Goal: Submit feedback/report problem: Submit feedback/report problem

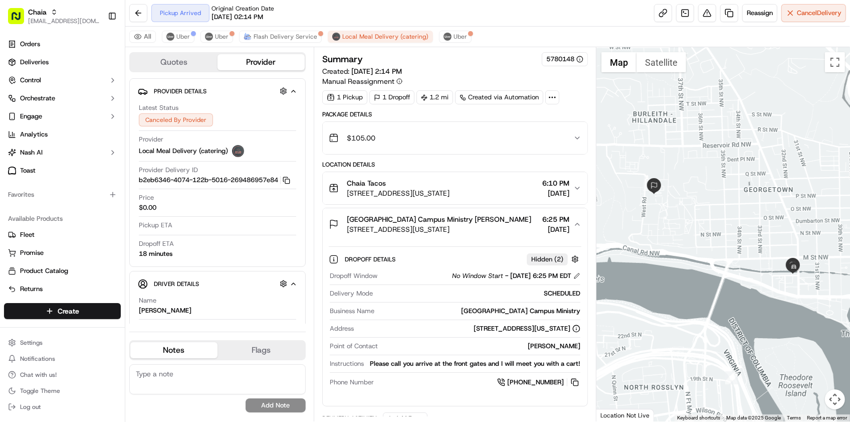
click at [435, 1] on div "Pickup Arrived Original Creation Date 09/11/2025 02:14 PM Reassign Cancel Deliv…" at bounding box center [487, 13] width 725 height 27
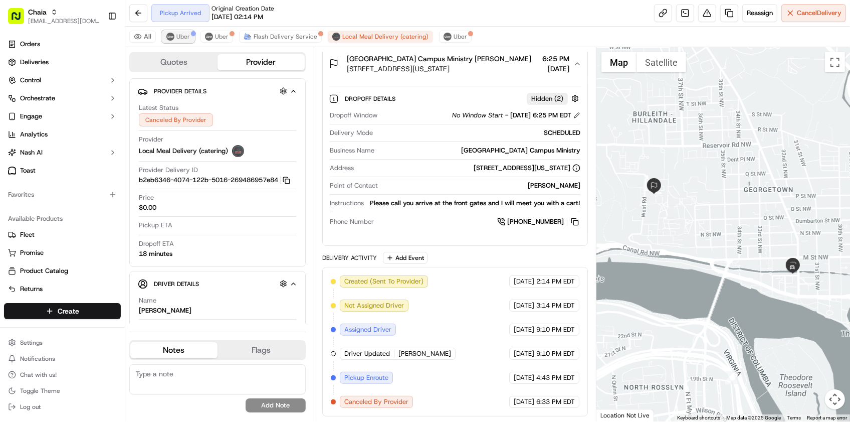
click at [171, 38] on img at bounding box center [170, 37] width 8 height 8
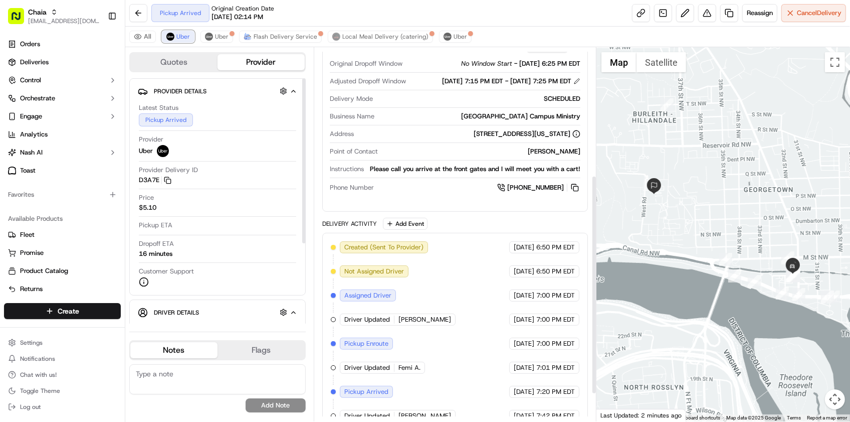
scroll to position [265, 0]
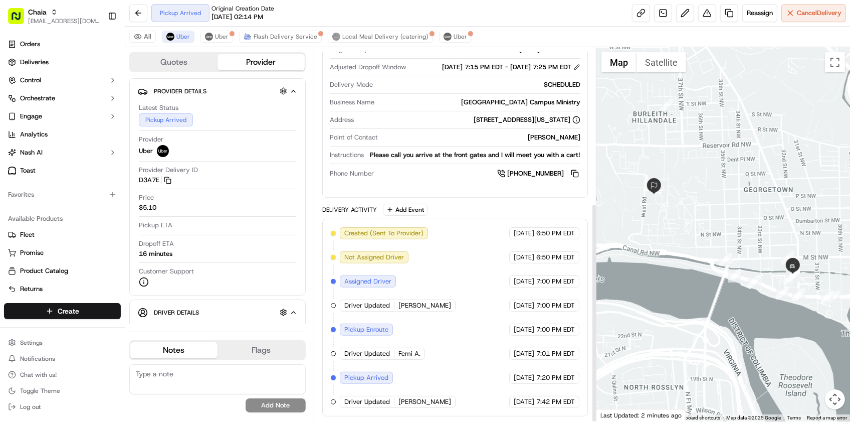
click at [453, 331] on div "Created (Sent To Provider) Uber 09/16/2025 6:50 PM EDT Not Assigned Driver Uber…" at bounding box center [455, 317] width 249 height 180
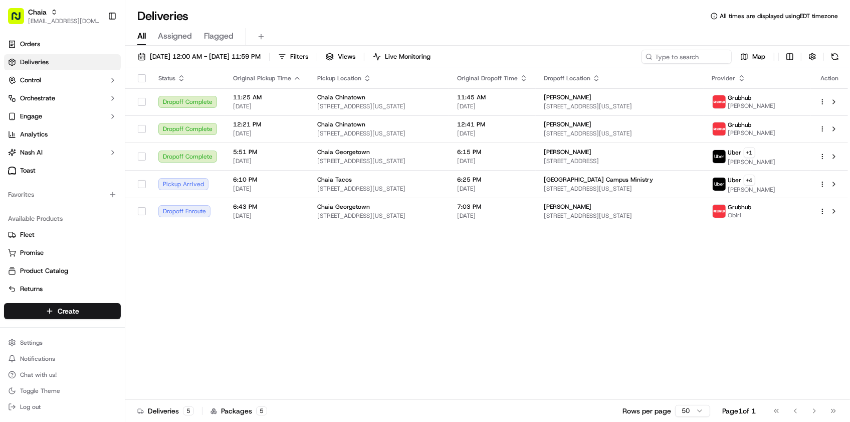
click at [317, 8] on div "Deliveries All times are displayed using EDT timezone" at bounding box center [487, 16] width 725 height 16
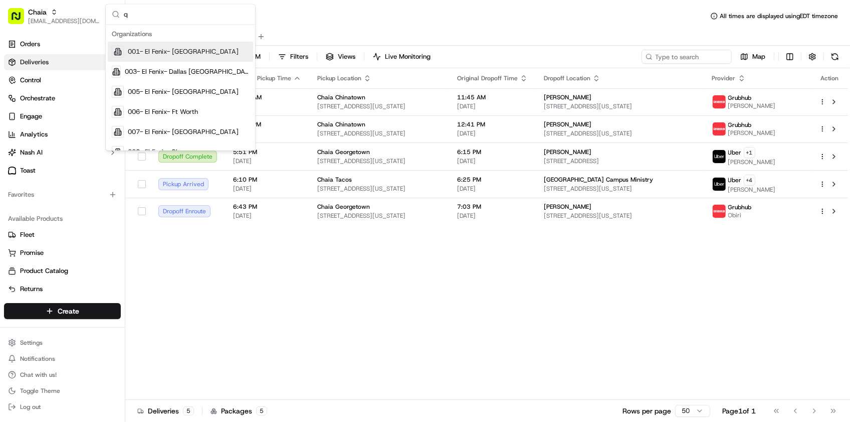
type input "q"
click at [549, 252] on div "Status Original Pickup Time Pickup Location Original Dropoff Time Dropoff Locat…" at bounding box center [486, 233] width 723 height 331
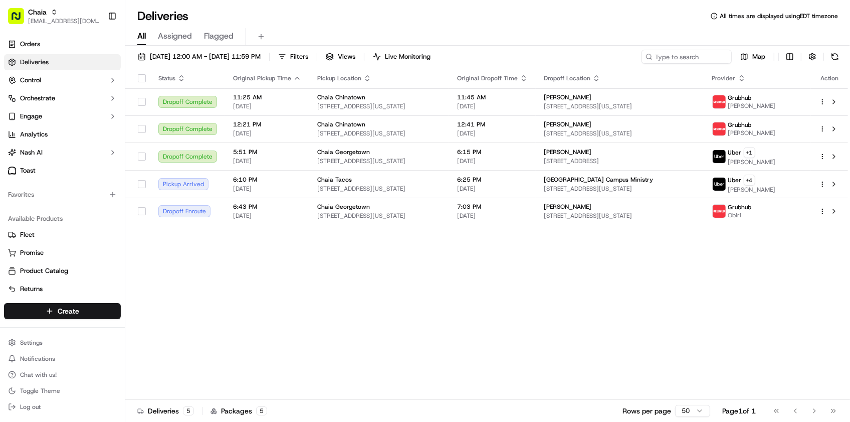
click at [332, 13] on div "Deliveries All times are displayed using EDT timezone" at bounding box center [487, 16] width 725 height 16
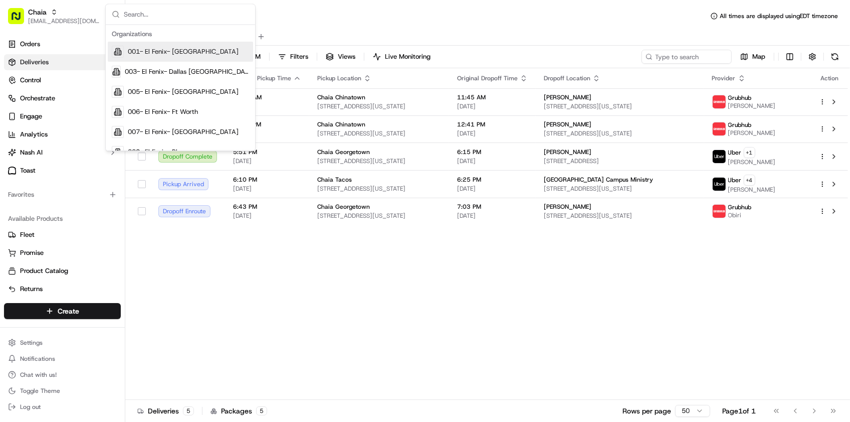
type input "s"
type input "S"
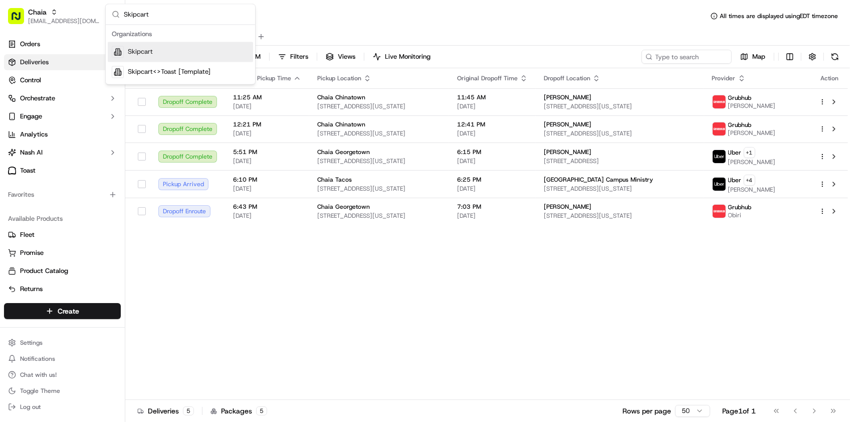
type input "Skipcart"
click at [173, 49] on div "Skipcart" at bounding box center [180, 52] width 145 height 20
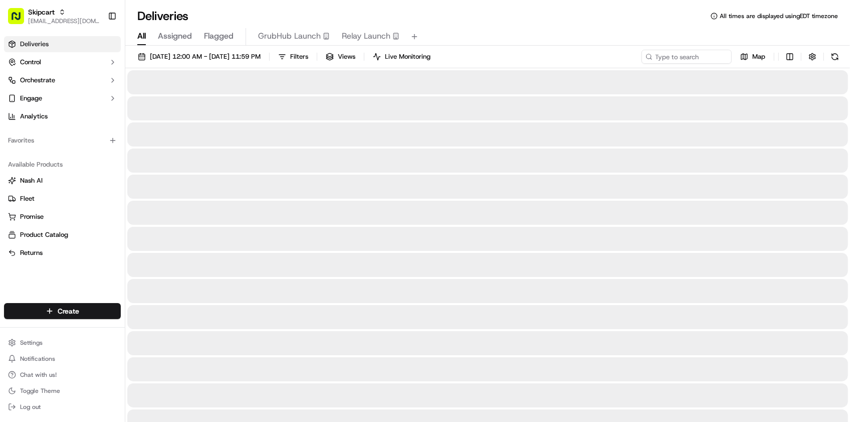
click at [359, 16] on div "Deliveries All times are displayed using EDT timezone" at bounding box center [487, 16] width 725 height 16
click at [525, 31] on div "All Assigned Flagged GrubHub Launch Relay Launch" at bounding box center [487, 37] width 725 height 18
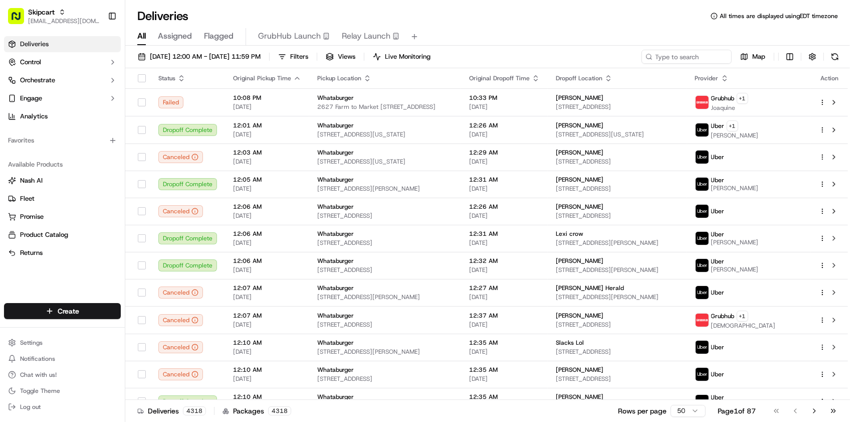
click at [211, 13] on div "Deliveries All times are displayed using EDT timezone" at bounding box center [487, 16] width 725 height 16
click at [657, 61] on input at bounding box center [672, 57] width 120 height 14
paste input "5220349­_38151533194625024"
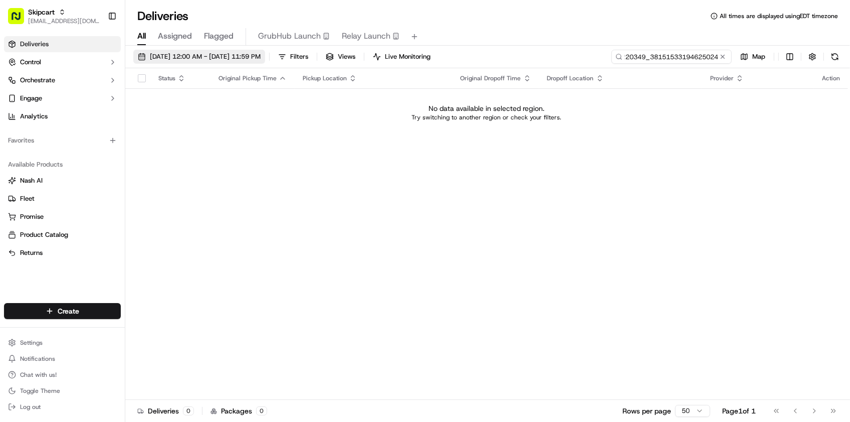
type input "5220349­_38151533194625024"
click at [227, 50] on button "09/16/2025 12:00 AM - 09/16/2025 11:59 PM" at bounding box center [199, 57] width 132 height 14
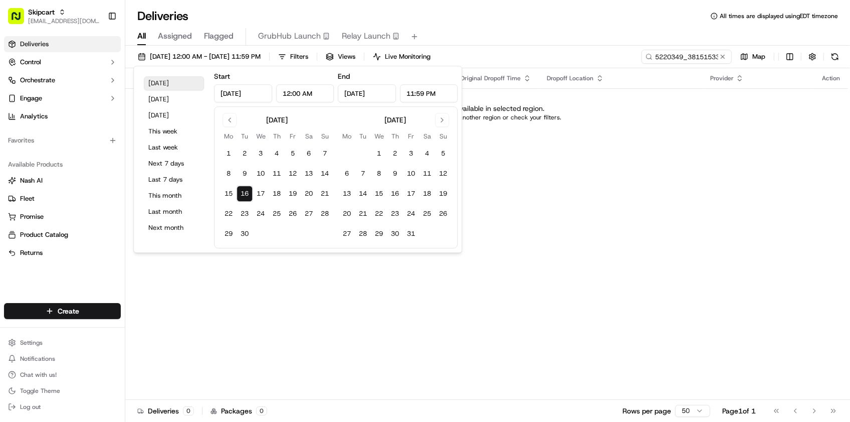
click at [171, 86] on button "Today" at bounding box center [174, 83] width 60 height 14
click at [713, 55] on input "5220349­_38151533194625024" at bounding box center [672, 57] width 120 height 14
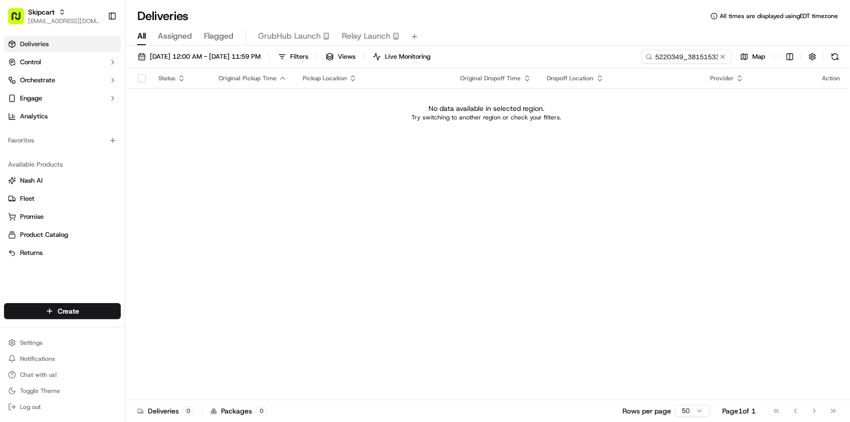
click at [677, 48] on div "09/16/2025 12:00 AM - 09/16/2025 11:59 PM Filters Views Live Monitoring 5220349…" at bounding box center [487, 235] width 725 height 378
drag, startPoint x: 677, startPoint y: 48, endPoint x: 673, endPoint y: 168, distance: 119.9
click at [673, 168] on div "Status Original Pickup Time Pickup Location Original Dropoff Time Dropoff Locat…" at bounding box center [486, 233] width 723 height 331
click at [720, 56] on button at bounding box center [723, 57] width 10 height 10
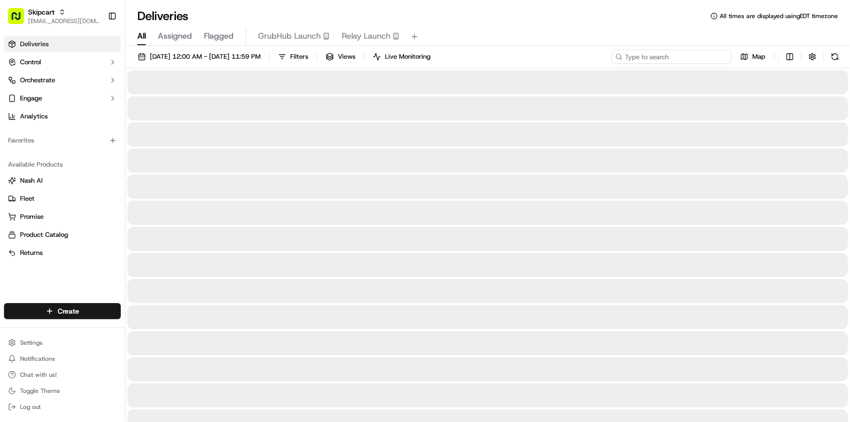
click at [700, 58] on input at bounding box center [672, 57] width 120 height 14
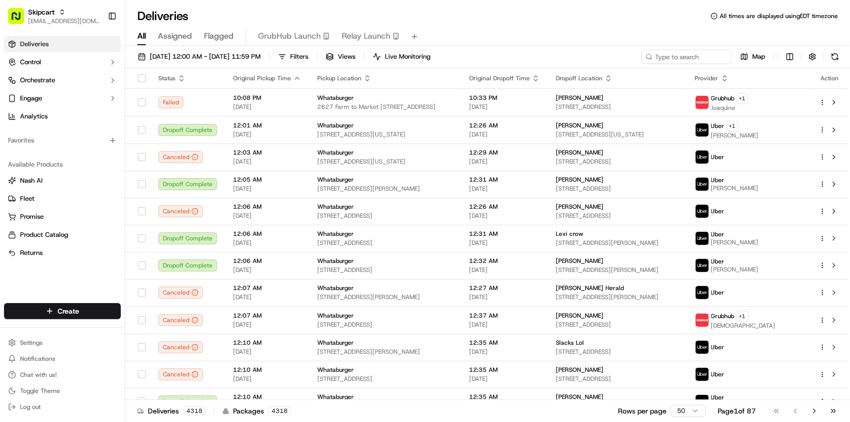
click at [213, 16] on div "Deliveries All times are displayed using EDT timezone" at bounding box center [487, 16] width 725 height 16
click at [652, 47] on div "09/16/2025 12:00 AM - 09/16/2025 11:59 PM Filters Views Live Monitoring Map Sta…" at bounding box center [487, 235] width 725 height 378
click at [666, 57] on input at bounding box center [672, 57] width 120 height 14
paste input "5220349­_38151533194625024"
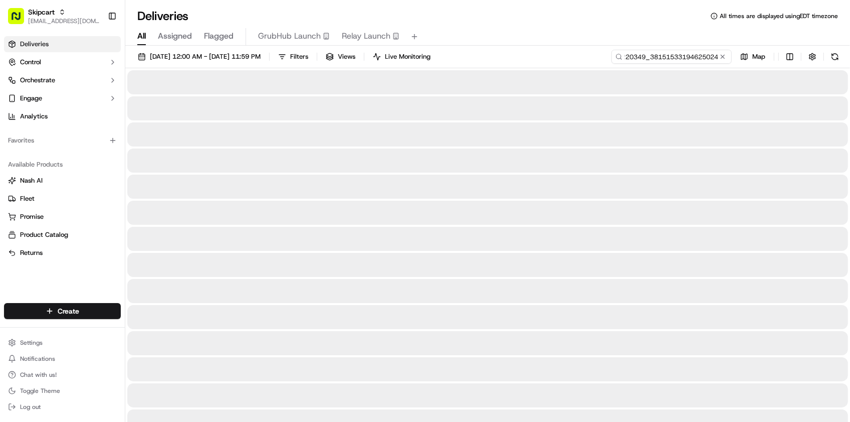
click at [644, 56] on input "5220349­_38151533194625024" at bounding box center [672, 57] width 120 height 14
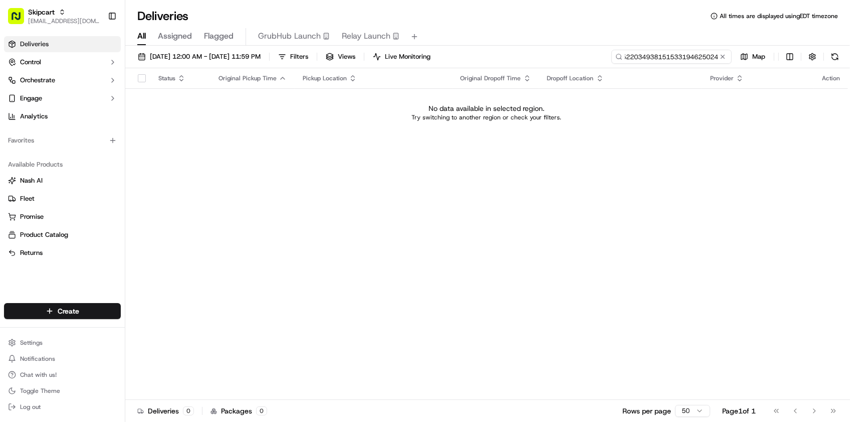
click at [707, 56] on input "5220349­38151533194625024" at bounding box center [672, 57] width 120 height 14
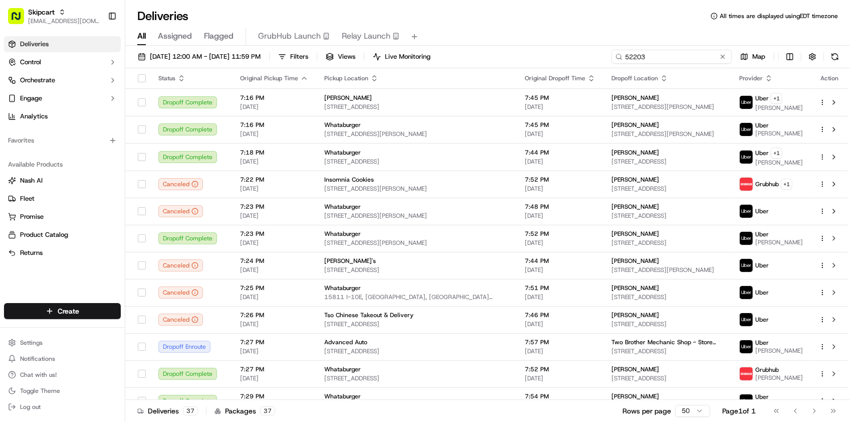
type input "52203"
click at [221, 4] on div "Deliveries All times are displayed using EDT timezone All Assigned Flagged Grub…" at bounding box center [487, 211] width 725 height 422
click at [724, 53] on button at bounding box center [723, 57] width 10 height 10
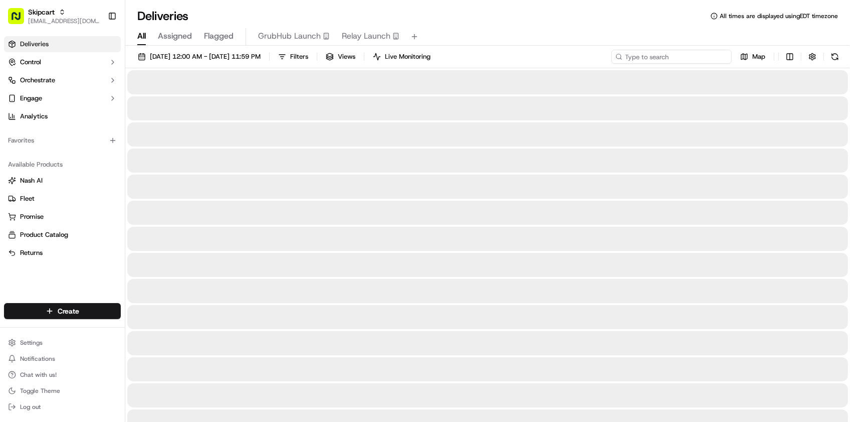
click at [713, 56] on input at bounding box center [672, 57] width 120 height 14
paste input "38151533194625024"
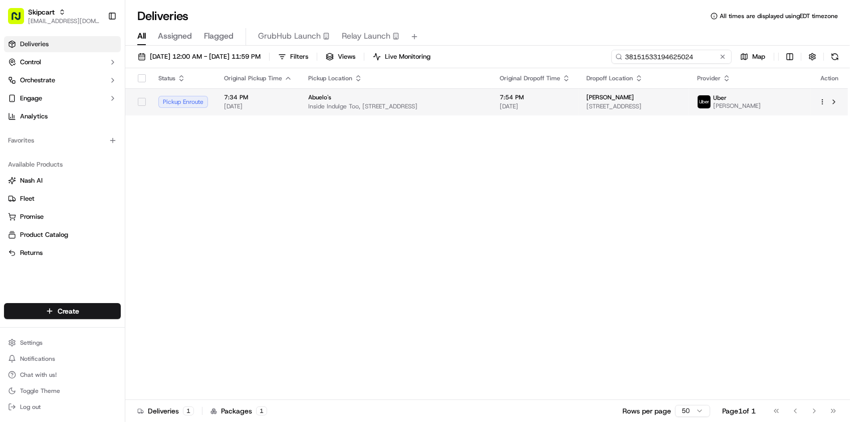
type input "38151533194625024"
click at [470, 107] on span "Inside Indulge Too, [STREET_ADDRESS]" at bounding box center [395, 106] width 175 height 8
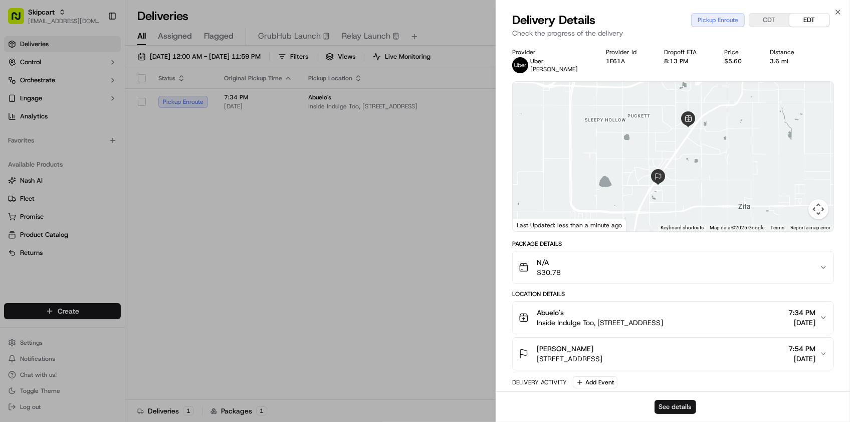
click at [673, 409] on button "See details" at bounding box center [676, 407] width 42 height 14
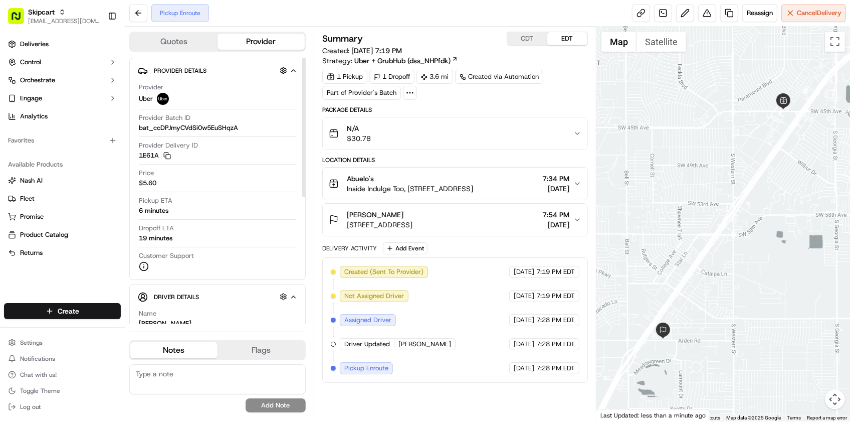
click at [197, 314] on div "Name [PERSON_NAME]" at bounding box center [217, 318] width 157 height 19
drag, startPoint x: 743, startPoint y: 221, endPoint x: 728, endPoint y: 236, distance: 21.6
click at [728, 236] on div at bounding box center [724, 224] width 254 height 395
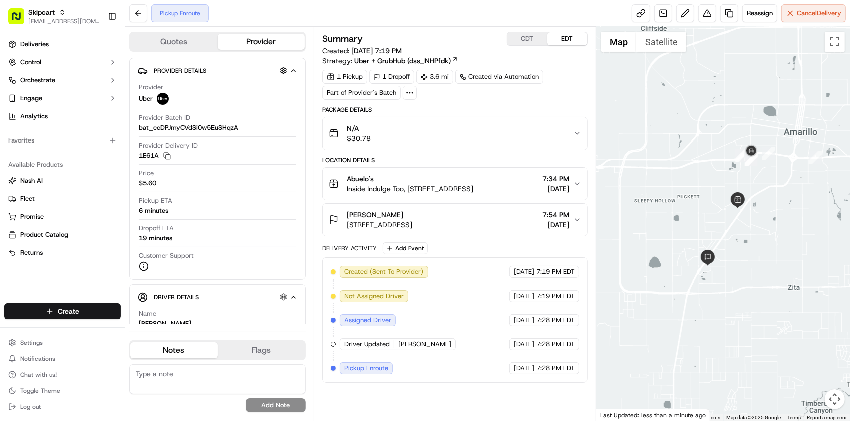
click at [427, 334] on div "Created (Sent To Provider) Uber [DATE] 7:19 PM EDT Not Assigned Driver Uber [DA…" at bounding box center [455, 320] width 249 height 108
click at [514, 348] on span "[DATE]" at bounding box center [524, 343] width 21 height 9
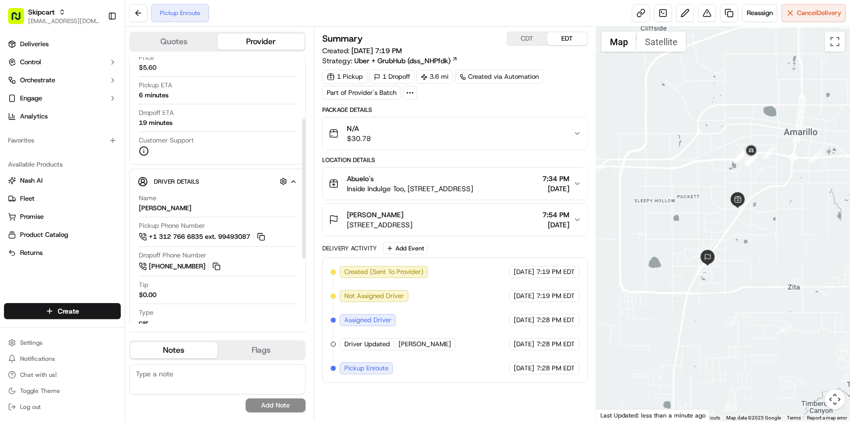
scroll to position [241, 0]
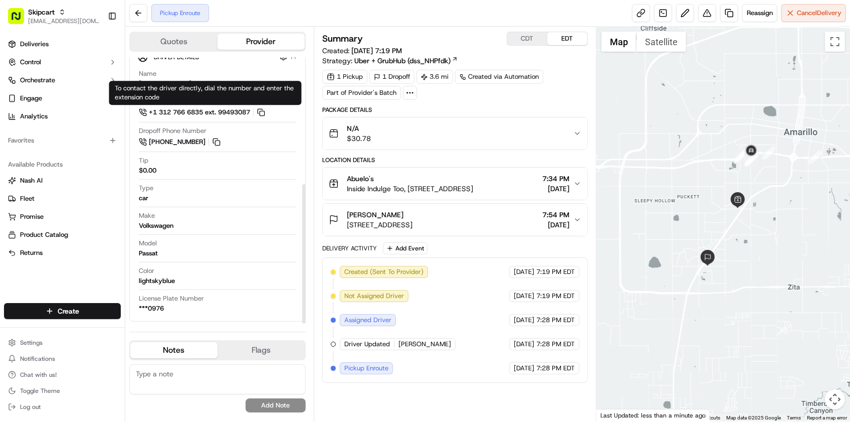
click at [204, 20] on div "Pickup Enroute" at bounding box center [180, 13] width 58 height 18
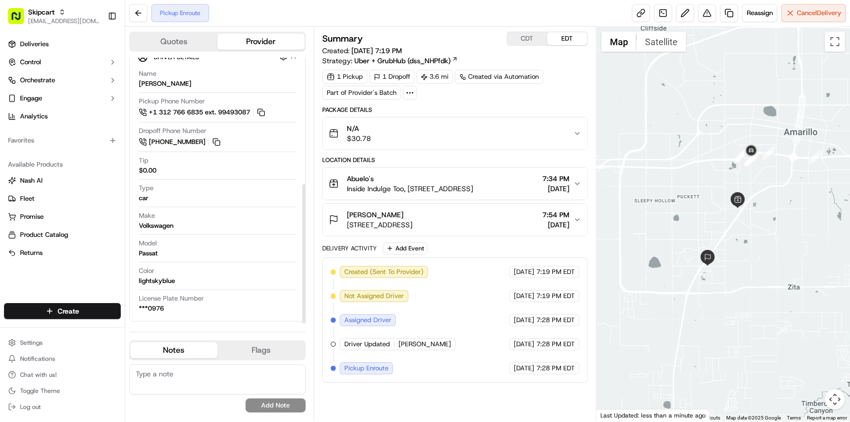
click at [196, 30] on div "Quotes Provider Provider Details Hidden ( 1 ) Provider Uber Provider Batch ID b…" at bounding box center [219, 224] width 188 height 395
click at [189, 32] on div "Quotes Provider" at bounding box center [217, 42] width 176 height 20
click at [188, 35] on button "Quotes" at bounding box center [173, 42] width 87 height 16
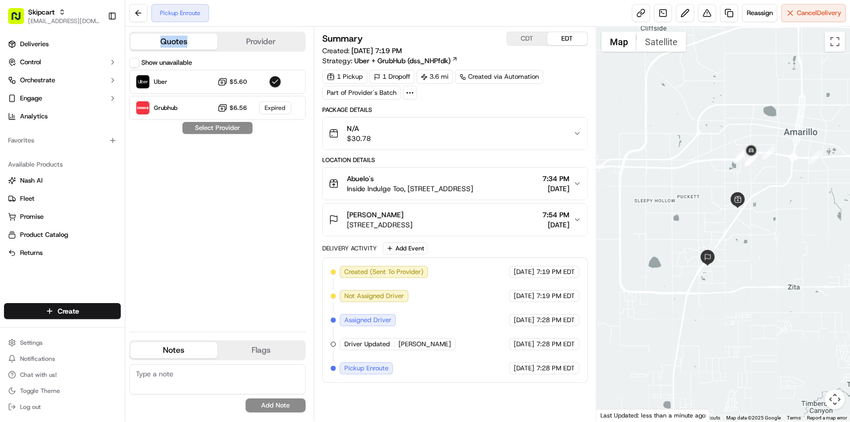
click at [131, 63] on button "Show unavailable" at bounding box center [134, 63] width 10 height 10
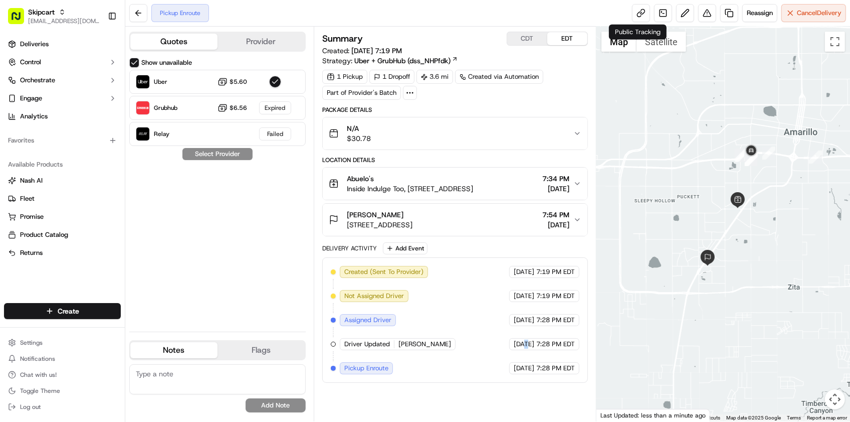
click at [507, 337] on div "Created (Sent To Provider) Uber [DATE] 7:19 PM EDT Not Assigned Driver Uber [DA…" at bounding box center [455, 320] width 249 height 108
click at [189, 241] on div "Show unavailable Uber $5.60 Grubhub $6.56 Expired Relay Failed Select Provider" at bounding box center [217, 191] width 176 height 266
click at [424, 352] on div "Created (Sent To Provider) Uber [DATE] 7:19 PM EDT Not Assigned Driver Uber [DA…" at bounding box center [455, 320] width 249 height 108
click at [227, 286] on div "Show unavailable Uber $5.60 Grubhub $6.56 Expired Relay Failed Select Provider" at bounding box center [217, 191] width 176 height 266
click at [750, 11] on span "Reassign" at bounding box center [760, 13] width 26 height 9
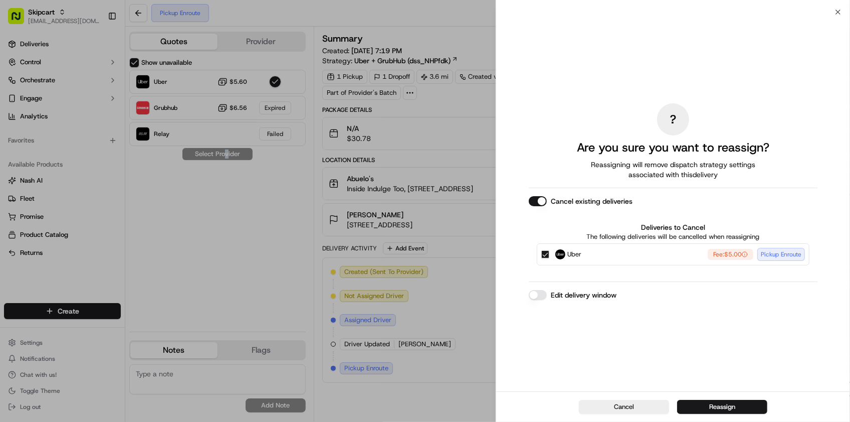
click at [540, 199] on button "Cancel existing deliveries" at bounding box center [538, 201] width 18 height 10
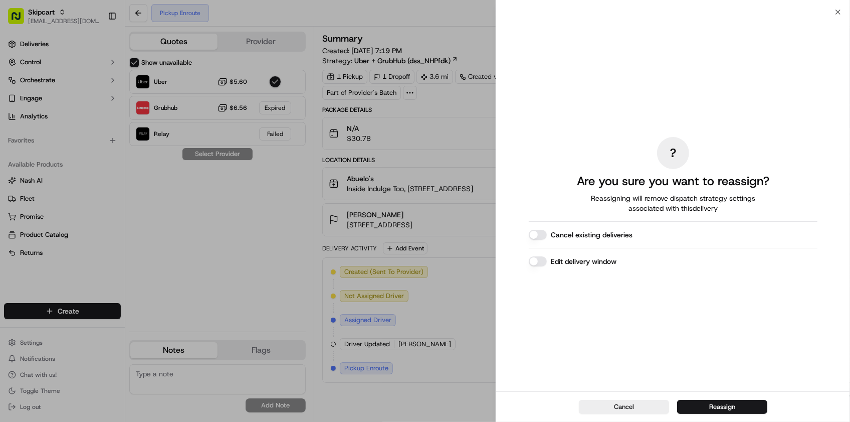
click at [542, 255] on div "? Are you sure you want to reassign? Reassigning will remove dispatch strategy …" at bounding box center [673, 201] width 289 height 375
click at [543, 256] on div "Edit delivery window" at bounding box center [673, 261] width 289 height 10
click at [538, 263] on button "Edit delivery window" at bounding box center [538, 261] width 18 height 10
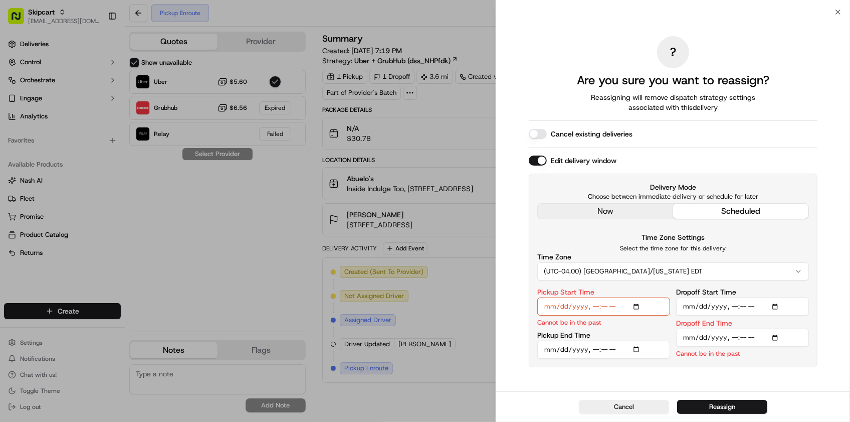
click at [617, 217] on div "? Are you sure you want to reassign? Reassigning will remove dispatch strategy …" at bounding box center [673, 201] width 289 height 375
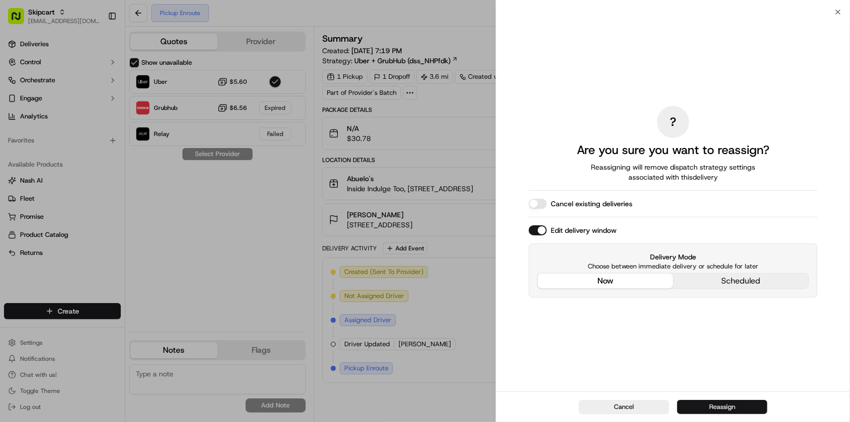
click at [725, 410] on button "Reassign" at bounding box center [722, 407] width 90 height 14
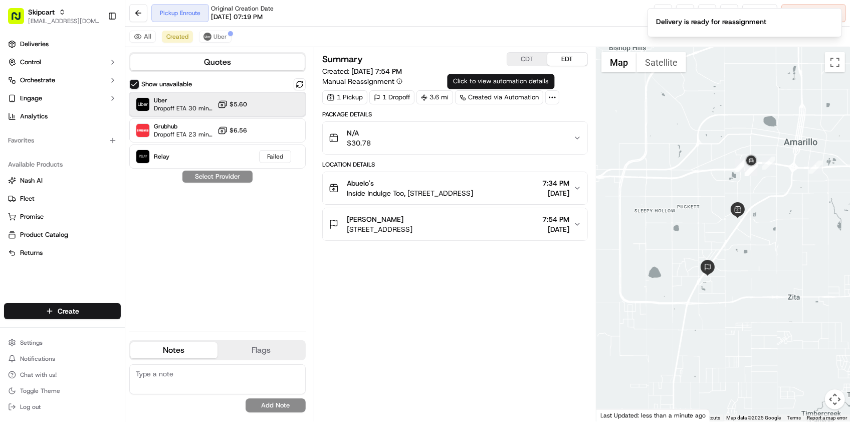
click at [169, 108] on span "Dropoff ETA 30 minutes" at bounding box center [184, 108] width 60 height 8
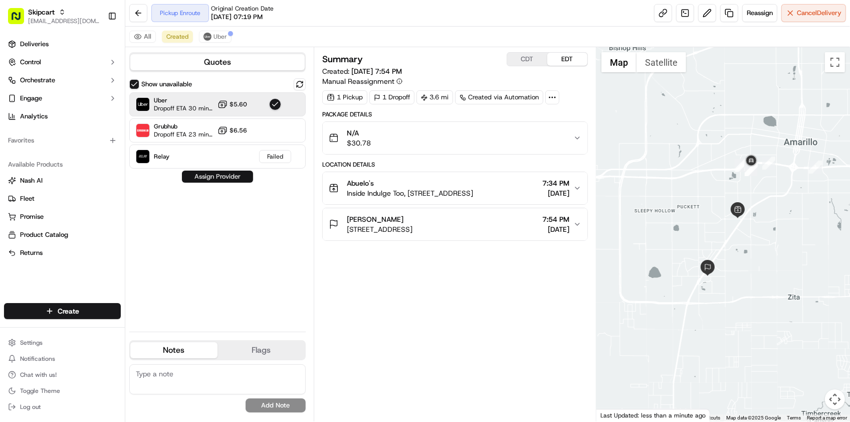
click at [190, 179] on button "Assign Provider" at bounding box center [217, 176] width 71 height 12
click at [485, 327] on div "Summary CDT EDT Created: [DATE] 7:54 PM Manual Reassignment 1 Pickup 1 Dropoff …" at bounding box center [455, 234] width 266 height 364
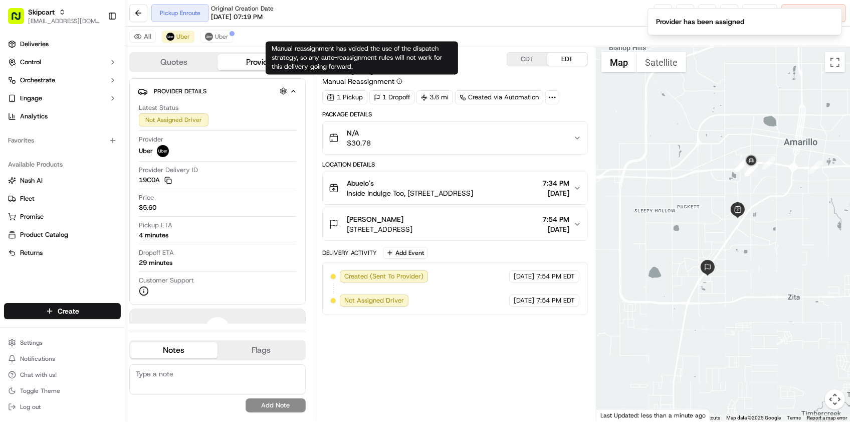
click at [407, 23] on div "Pickup Enroute Original Creation Date [DATE] 07:19 PM Reassign Cancel Delivery" at bounding box center [487, 13] width 725 height 27
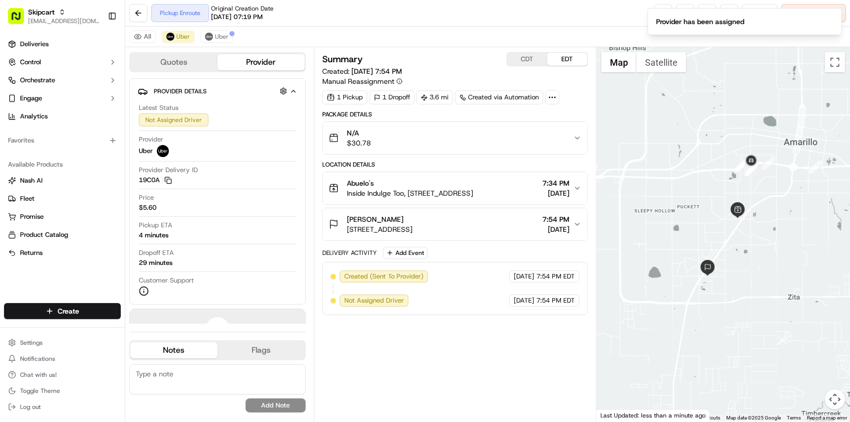
click at [407, 23] on div "Pickup Enroute Original Creation Date [DATE] 07:19 PM Reassign Cancel Delivery" at bounding box center [487, 13] width 725 height 27
click at [215, 43] on button "Uber" at bounding box center [217, 37] width 33 height 12
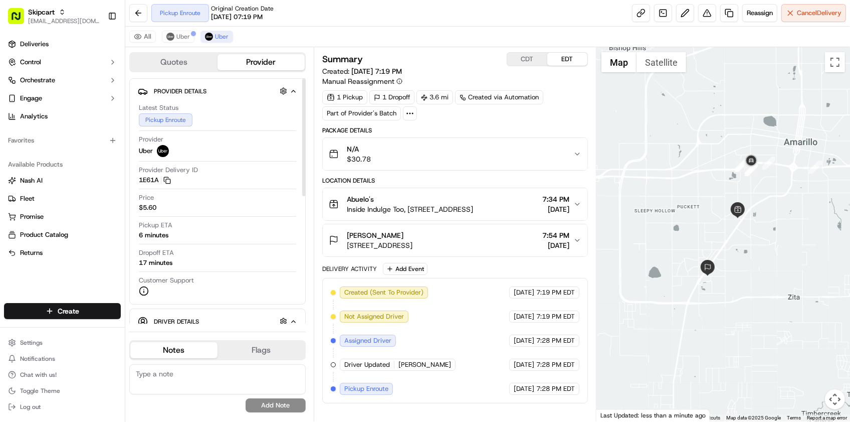
click at [186, 256] on div "Dropoff ETA 17 minutes" at bounding box center [217, 257] width 157 height 19
click at [175, 26] on div "Pickup Enroute Original Creation Date [DATE] 07:19 PM Reassign Cancel Delivery" at bounding box center [487, 13] width 725 height 27
drag, startPoint x: 175, startPoint y: 26, endPoint x: 169, endPoint y: 36, distance: 12.4
click at [169, 36] on img at bounding box center [170, 37] width 8 height 8
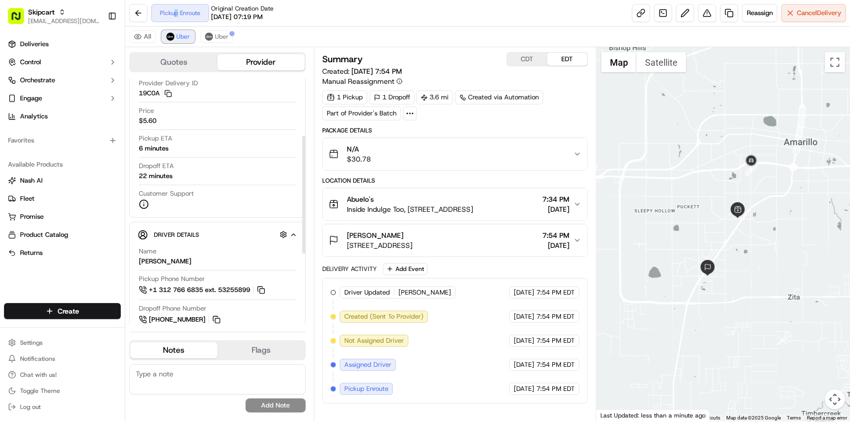
scroll to position [188, 0]
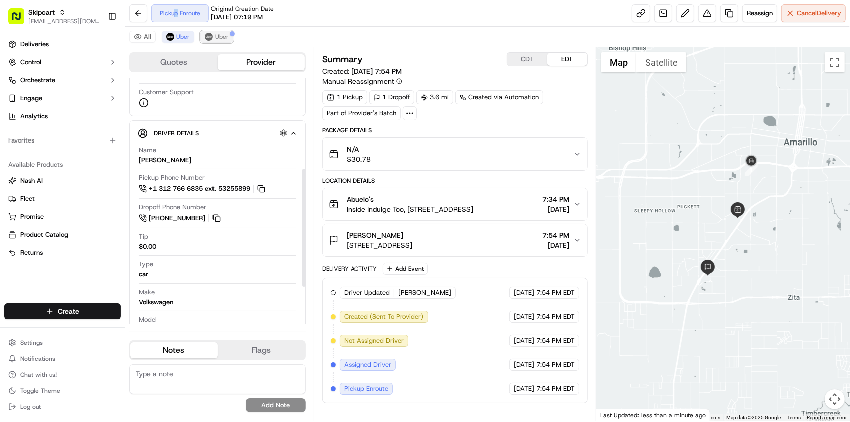
click at [209, 33] on img at bounding box center [209, 37] width 8 height 8
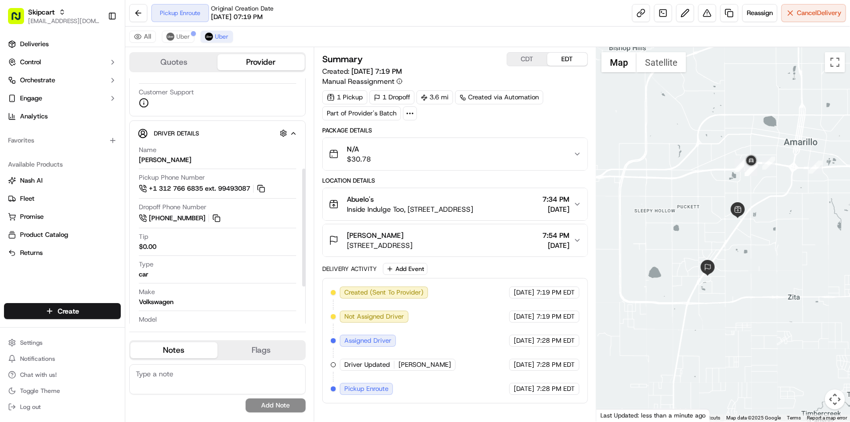
click at [181, 43] on div "All Uber Uber" at bounding box center [487, 37] width 725 height 21
click at [207, 39] on img at bounding box center [209, 37] width 8 height 8
click at [184, 41] on span "Uber" at bounding box center [183, 37] width 14 height 8
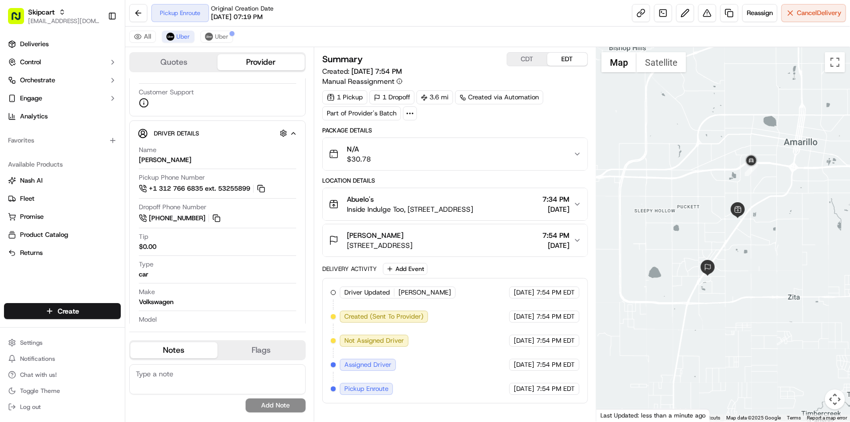
click at [314, 39] on div "All Uber Uber" at bounding box center [487, 37] width 725 height 21
click at [186, 146] on div "Name [PERSON_NAME] Pickup Phone Number +1 312 766 6835 ext. 53255899 Dropoff Ph…" at bounding box center [217, 267] width 159 height 252
click at [466, 391] on div "Driver Updated [PERSON_NAME] Uber [DATE] 7:54 PM EDT Created (Sent To Provider)…" at bounding box center [455, 340] width 249 height 108
click at [189, 142] on div "Name [PERSON_NAME] Pickup Phone Number +1 312 766 6835 ext. 53255899 Dropoff Ph…" at bounding box center [217, 267] width 159 height 252
click at [217, 42] on button "Uber" at bounding box center [217, 37] width 33 height 12
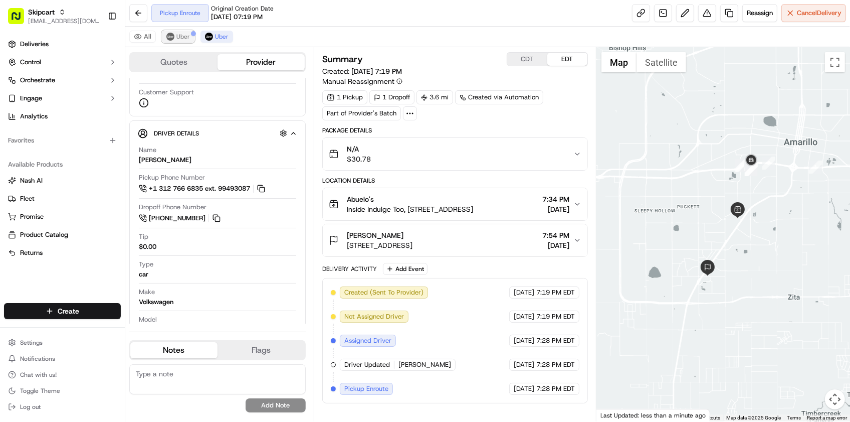
click at [182, 36] on span "Uber" at bounding box center [183, 37] width 14 height 8
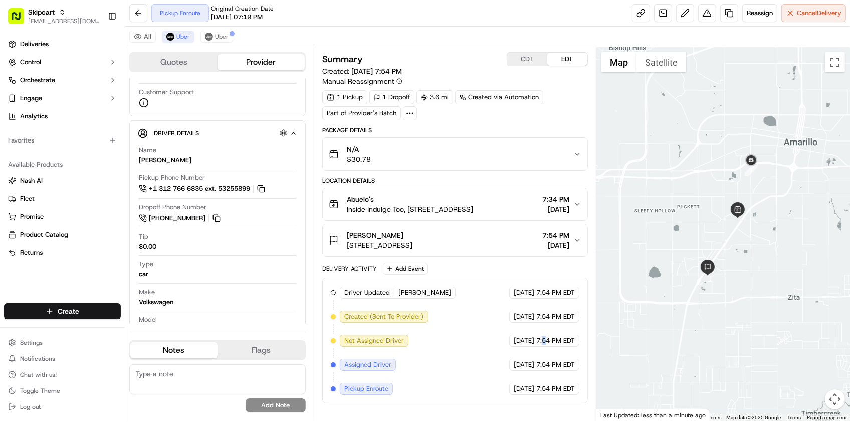
click at [541, 334] on div "Driver Updated [PERSON_NAME] Uber [DATE] 7:54 PM EDT Created (Sent To Provider)…" at bounding box center [455, 340] width 249 height 108
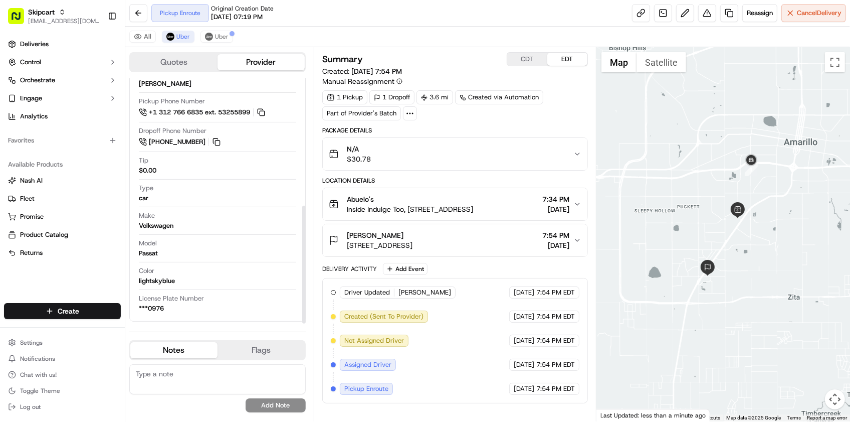
click at [237, 266] on div "Name [PERSON_NAME] Pickup Phone Number +1 312 766 6835 ext. 53255899 Dropoff Ph…" at bounding box center [217, 191] width 159 height 252
click at [219, 9] on span "Original Creation Date" at bounding box center [242, 9] width 63 height 8
drag, startPoint x: 219, startPoint y: 9, endPoint x: 219, endPoint y: 36, distance: 27.1
click at [219, 36] on span "Uber" at bounding box center [222, 37] width 14 height 8
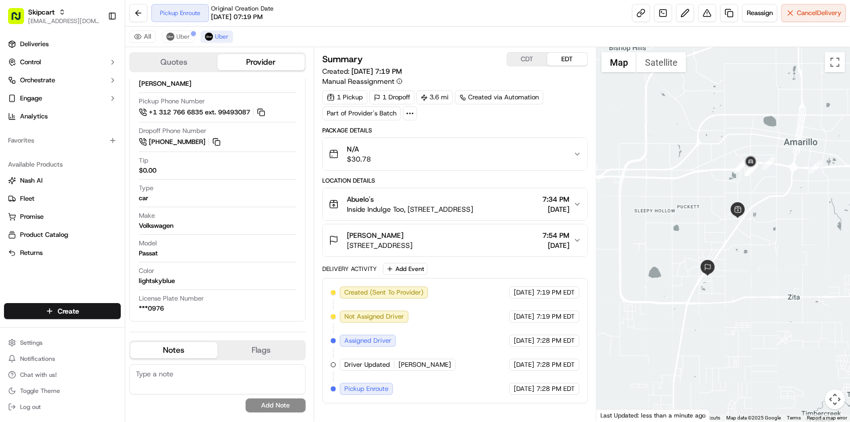
click at [349, 26] on div "Pickup Enroute Original Creation Date [DATE] 07:19 PM Reassign Cancel Delivery" at bounding box center [487, 13] width 725 height 27
click at [442, 20] on div "Pickup Enroute Original Creation Date [DATE] 07:19 PM Reassign Cancel Delivery" at bounding box center [487, 13] width 725 height 27
click at [811, 19] on button "Cancel Delivery" at bounding box center [814, 13] width 65 height 18
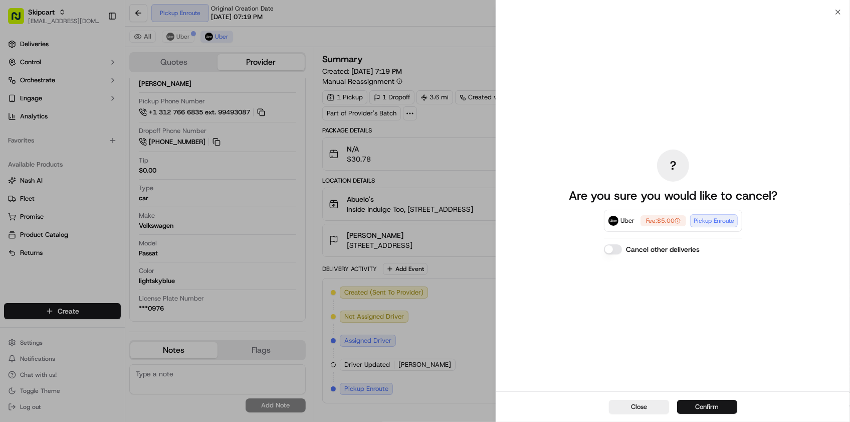
click at [717, 407] on button "Confirm" at bounding box center [707, 407] width 60 height 14
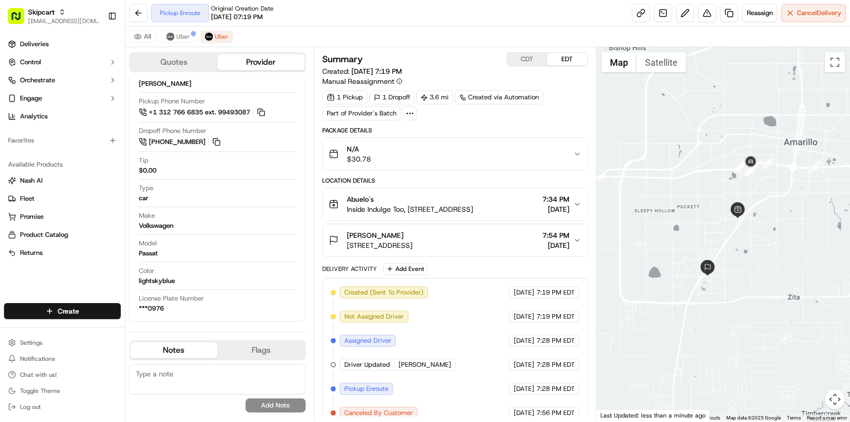
click at [442, 366] on div "Created (Sent To Provider) Uber [DATE] 7:19 PM EDT Not Assigned Driver Uber [DA…" at bounding box center [455, 352] width 249 height 132
click at [414, 41] on div "All Uber Uber" at bounding box center [487, 37] width 725 height 21
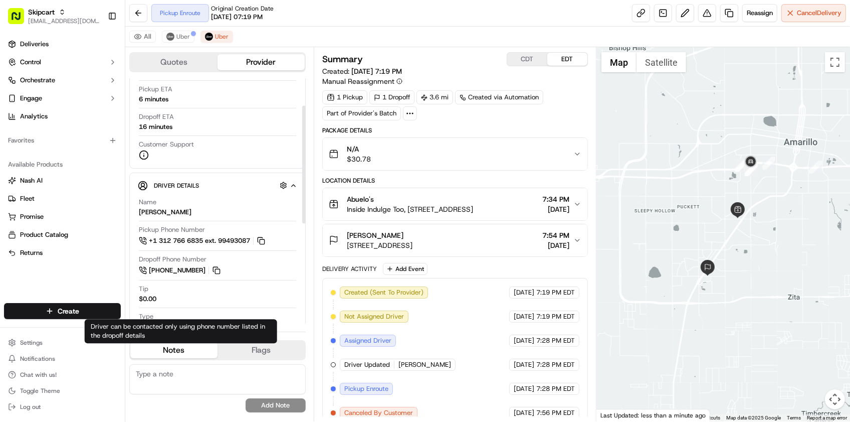
scroll to position [14, 0]
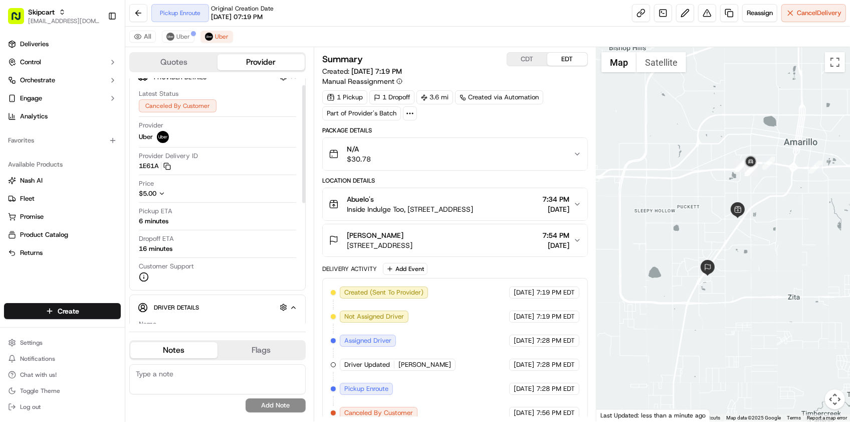
click at [158, 199] on div "Price $5.00" at bounding box center [217, 191] width 157 height 24
click at [161, 196] on icon "button" at bounding box center [161, 193] width 7 height 7
click at [161, 196] on span "Cancellation Fee" at bounding box center [168, 193] width 59 height 9
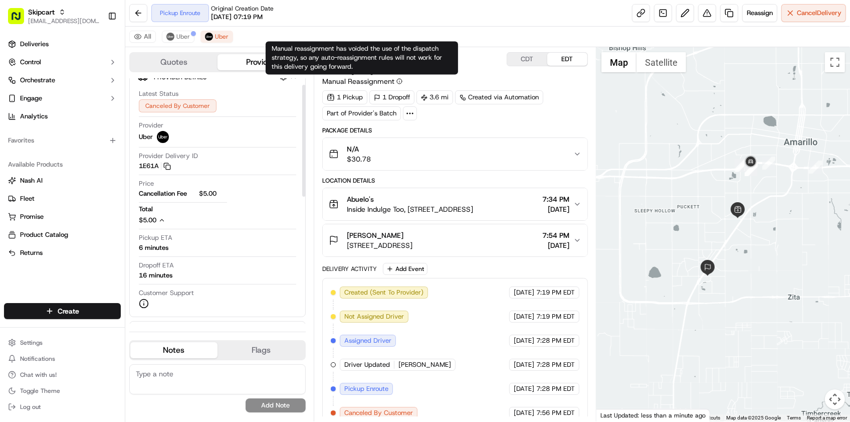
click at [469, 25] on div "Pickup Enroute Original Creation Date [DATE] 07:19 PM Reassign Cancel Delivery" at bounding box center [487, 13] width 725 height 27
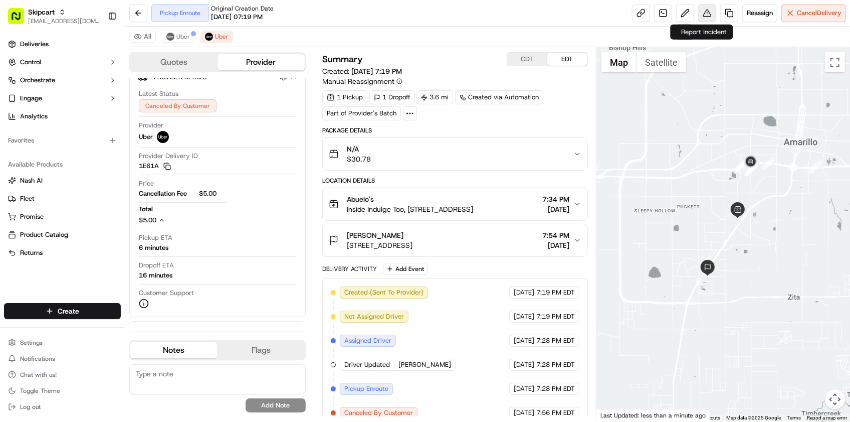
click at [703, 14] on button at bounding box center [707, 13] width 18 height 18
click at [703, 11] on button at bounding box center [707, 13] width 18 height 18
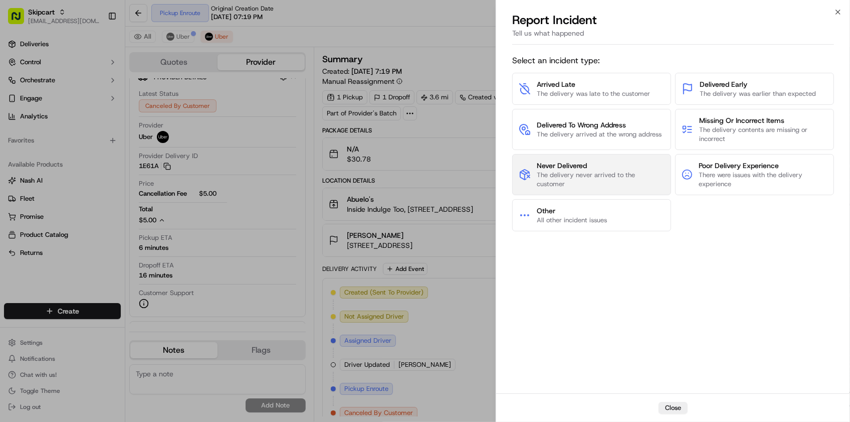
click at [622, 179] on span "The delivery never arrived to the customer" at bounding box center [601, 179] width 128 height 18
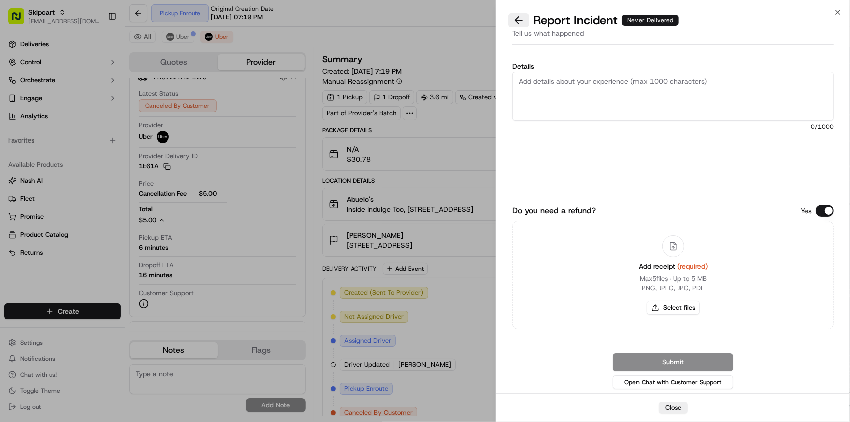
click at [517, 24] on button at bounding box center [518, 20] width 21 height 14
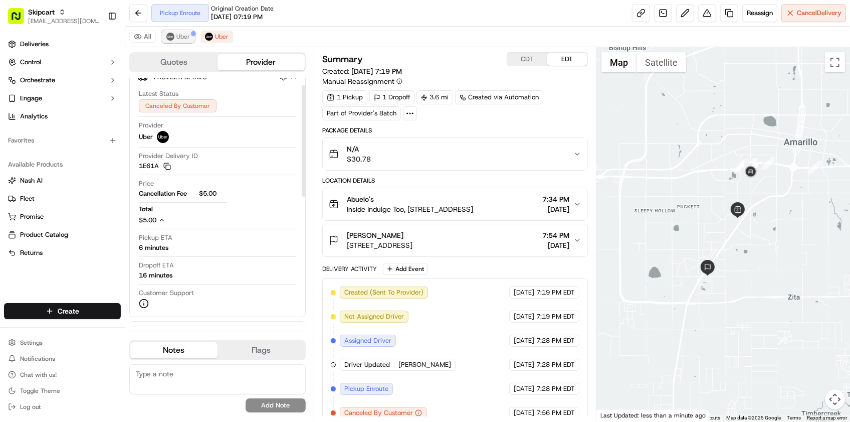
click at [189, 39] on button "Uber" at bounding box center [178, 37] width 33 height 12
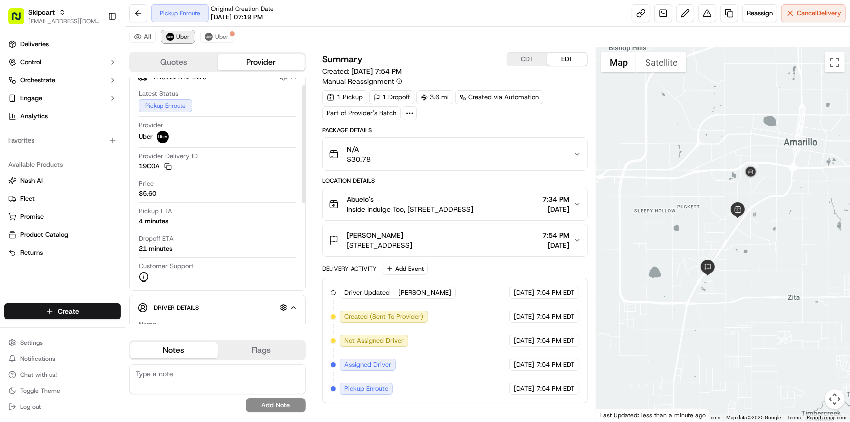
click at [184, 39] on span "Uber" at bounding box center [183, 37] width 14 height 8
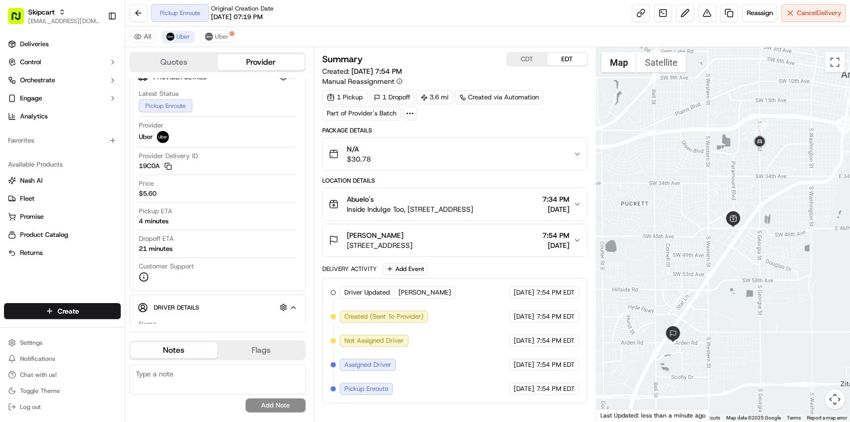
drag, startPoint x: 731, startPoint y: 216, endPoint x: 710, endPoint y: 276, distance: 63.6
click at [725, 227] on img at bounding box center [733, 219] width 16 height 16
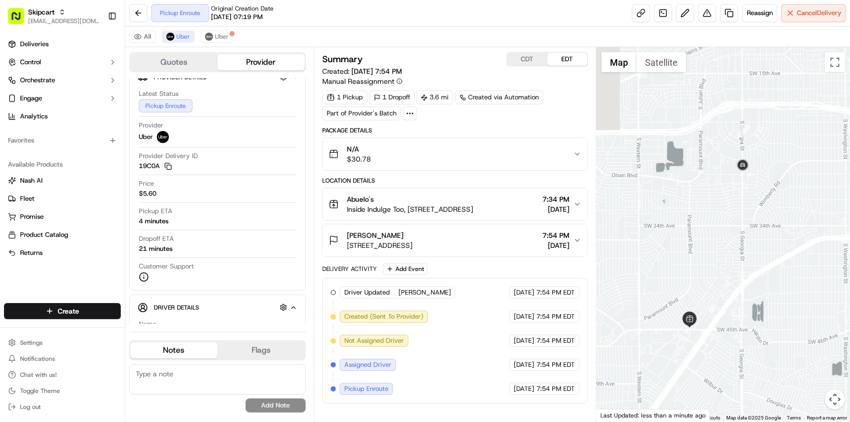
drag, startPoint x: 728, startPoint y: 237, endPoint x: 771, endPoint y: 125, distance: 119.2
click at [771, 125] on div at bounding box center [724, 234] width 254 height 374
click at [224, 31] on button "Uber" at bounding box center [217, 37] width 33 height 12
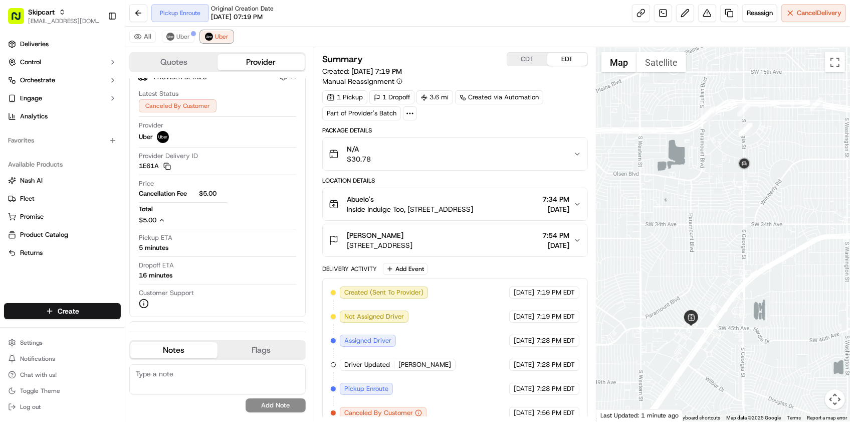
drag, startPoint x: 230, startPoint y: 39, endPoint x: 360, endPoint y: 10, distance: 133.4
click at [229, 39] on button "Uber" at bounding box center [217, 37] width 33 height 12
click at [703, 16] on button at bounding box center [707, 13] width 18 height 18
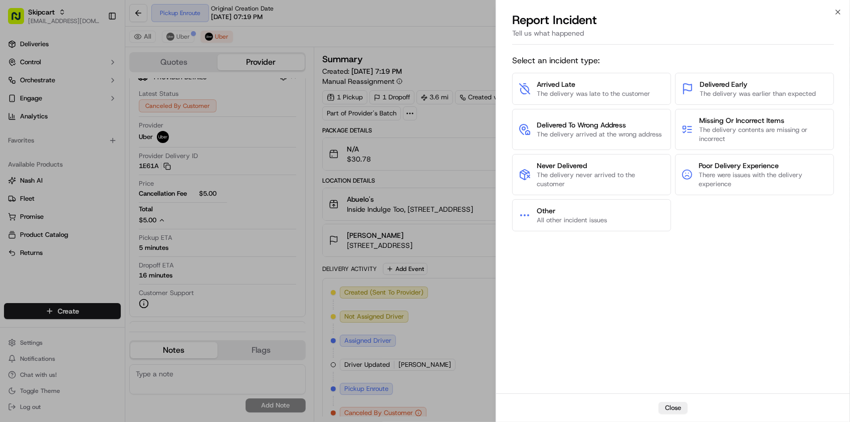
click at [645, 350] on div "Select an incident type: Arrived Late The delivery was late to the customer Del…" at bounding box center [673, 221] width 322 height 340
click at [625, 207] on button "Other All other incident issues" at bounding box center [591, 215] width 159 height 32
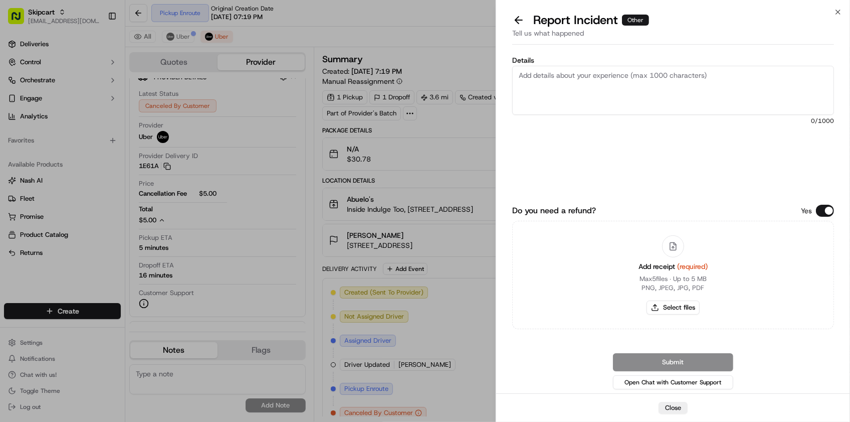
drag, startPoint x: 641, startPoint y: 80, endPoint x: 697, endPoint y: 109, distance: 63.2
click at [640, 80] on textarea "Details" at bounding box center [673, 90] width 322 height 49
paste textarea "The driver hasn't picked up the since he got assign to the delivery. This has c…"
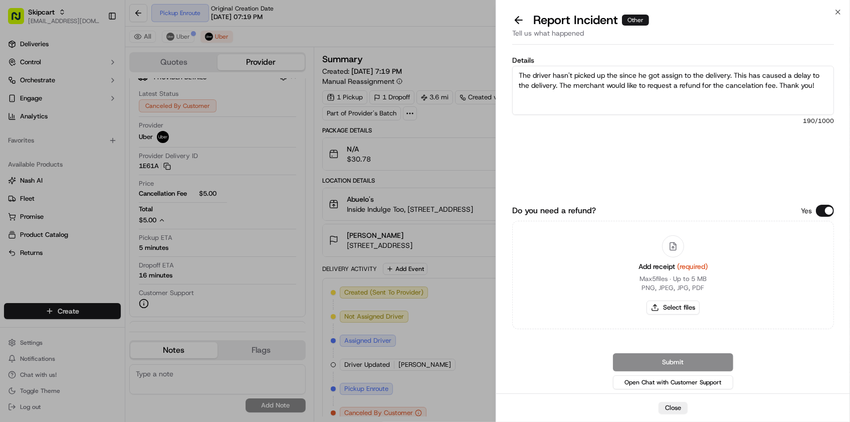
click at [821, 212] on button "Do you need a refund?" at bounding box center [825, 211] width 18 height 12
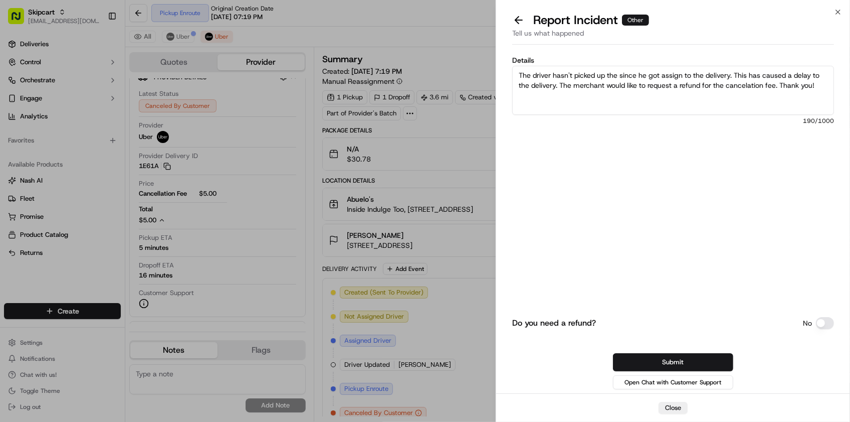
click at [676, 173] on div "Details The driver hasn't picked up the since he got assign to the delivery. Th…" at bounding box center [673, 124] width 322 height 134
click at [648, 91] on textarea "The driver hasn't picked up the since he got assign to the delivery. This has c…" at bounding box center [673, 90] width 322 height 49
click at [633, 68] on textarea "The driver hasn't picked up the since he got assign to the delivery. This has c…" at bounding box center [673, 90] width 322 height 49
click at [683, 151] on div "Details The driver hasn't picked up the since he got assign to the delivery. Th…" at bounding box center [673, 124] width 322 height 134
drag, startPoint x: 630, startPoint y: 63, endPoint x: 621, endPoint y: 78, distance: 17.1
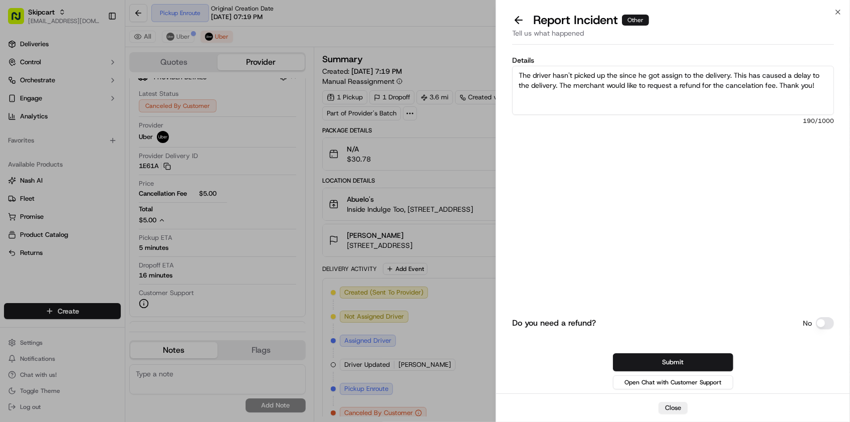
click at [628, 64] on div "Details The driver hasn't picked up the since he got assign to the delivery. Th…" at bounding box center [673, 124] width 322 height 134
type textarea "The driver hasn't picked up since he got assign to the delivery. This has cause…"
click at [628, 231] on div "Do you need a refund? No Submit Open Chat with Customer Support" at bounding box center [673, 296] width 322 height 190
click at [660, 245] on div "Do you need a refund? No Submit Open Chat with Customer Support" at bounding box center [673, 296] width 322 height 190
click at [708, 354] on button "Submit" at bounding box center [673, 362] width 120 height 18
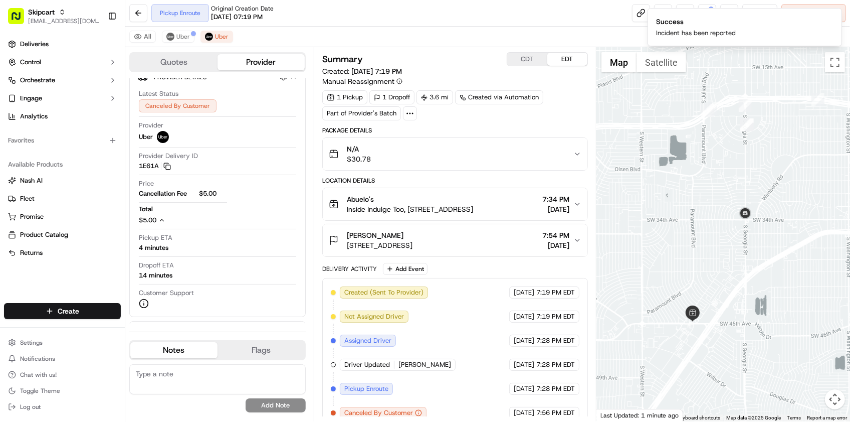
drag, startPoint x: 705, startPoint y: 227, endPoint x: 708, endPoint y: 217, distance: 10.0
click at [709, 217] on div at bounding box center [724, 234] width 254 height 374
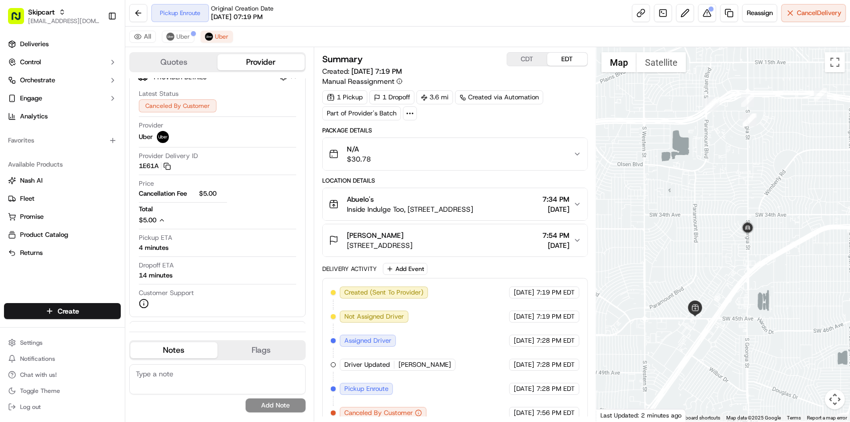
click at [196, 158] on span "Provider Delivery ID" at bounding box center [168, 155] width 59 height 9
click at [182, 49] on div "Quotes Provider Provider Details Hidden ( 2 ) Latest Status Canceled By Custome…" at bounding box center [219, 234] width 188 height 374
click at [183, 38] on span "Uber" at bounding box center [183, 37] width 14 height 8
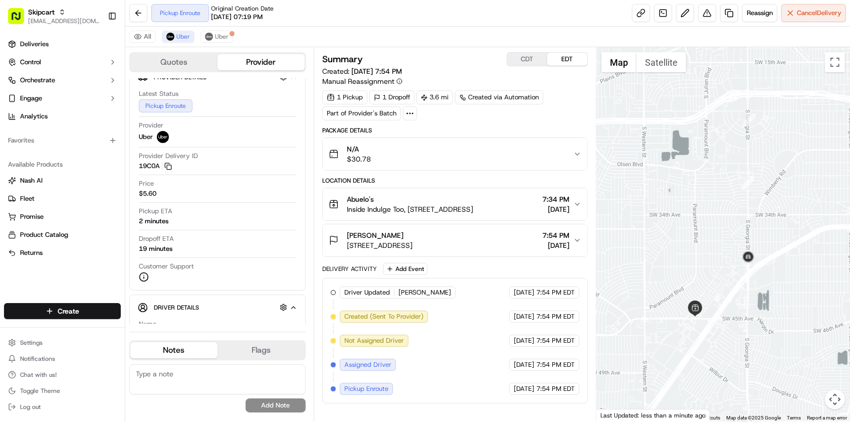
click at [520, 366] on span "[DATE]" at bounding box center [524, 364] width 21 height 9
click at [455, 403] on div "Driver Updated [PERSON_NAME] Uber [DATE] 7:54 PM EDT Created (Sent To Provider)…" at bounding box center [455, 340] width 266 height 125
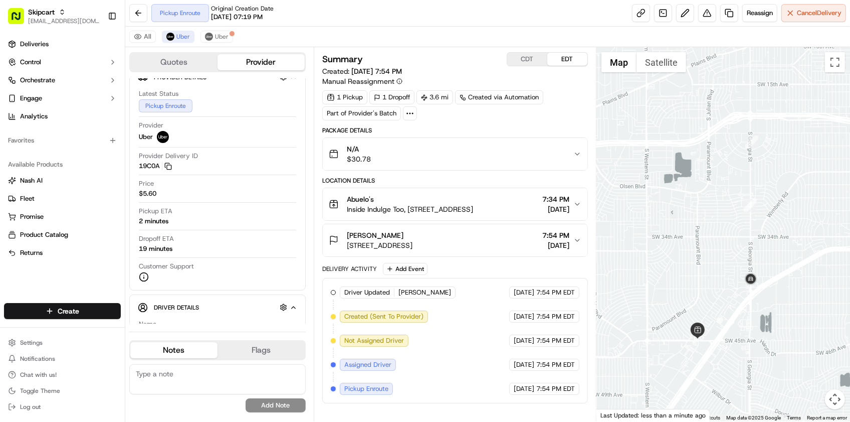
drag, startPoint x: 683, startPoint y: 247, endPoint x: 686, endPoint y: 269, distance: 22.7
click at [686, 269] on div at bounding box center [724, 234] width 254 height 374
click at [428, 387] on div "Driver Updated [PERSON_NAME] Uber [DATE] 7:54 PM EDT Created (Sent To Provider)…" at bounding box center [455, 340] width 249 height 108
click at [464, 377] on div "Driver Updated [PERSON_NAME] Uber [DATE] 7:54 PM EDT Created (Sent To Provider)…" at bounding box center [455, 340] width 249 height 108
click at [530, 16] on div "Pickup Enroute Original Creation Date [DATE] 07:19 PM Reassign Cancel Delivery" at bounding box center [487, 13] width 725 height 27
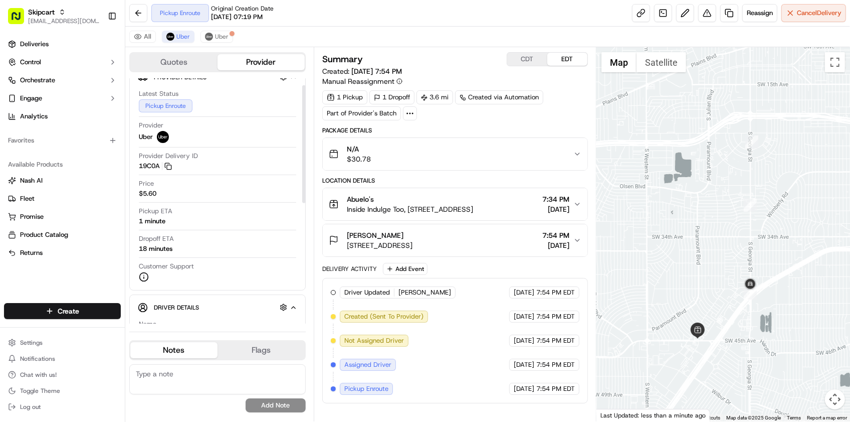
click at [219, 99] on div "Latest Status Pickup Enroute" at bounding box center [217, 100] width 157 height 23
click at [485, 367] on div "Driver Updated [PERSON_NAME] Uber [DATE] 7:54 PM EDT Created (Sent To Provider)…" at bounding box center [455, 340] width 249 height 108
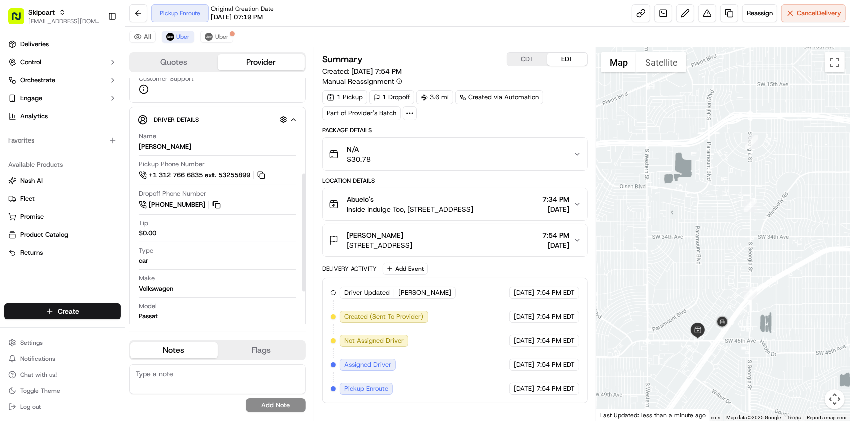
scroll to position [202, 0]
click at [249, 282] on div "Make Volkswagen" at bounding box center [217, 282] width 157 height 19
